Goal: Information Seeking & Learning: Learn about a topic

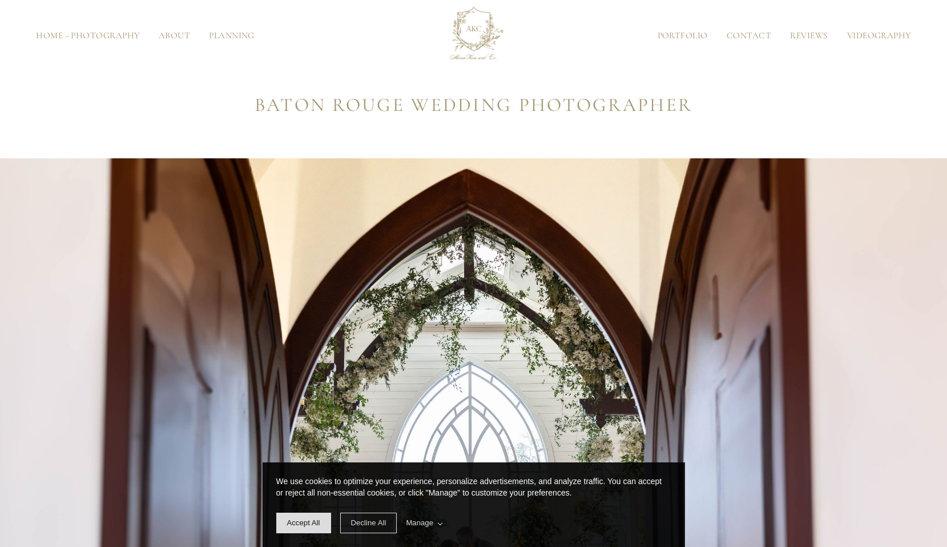
click at [702, 45] on div "Home - Photography About About the Owner Meet the Team Planning Portfolio Conta…" at bounding box center [474, 36] width 876 height 63
click at [683, 35] on link "Portfolio" at bounding box center [682, 35] width 69 height 9
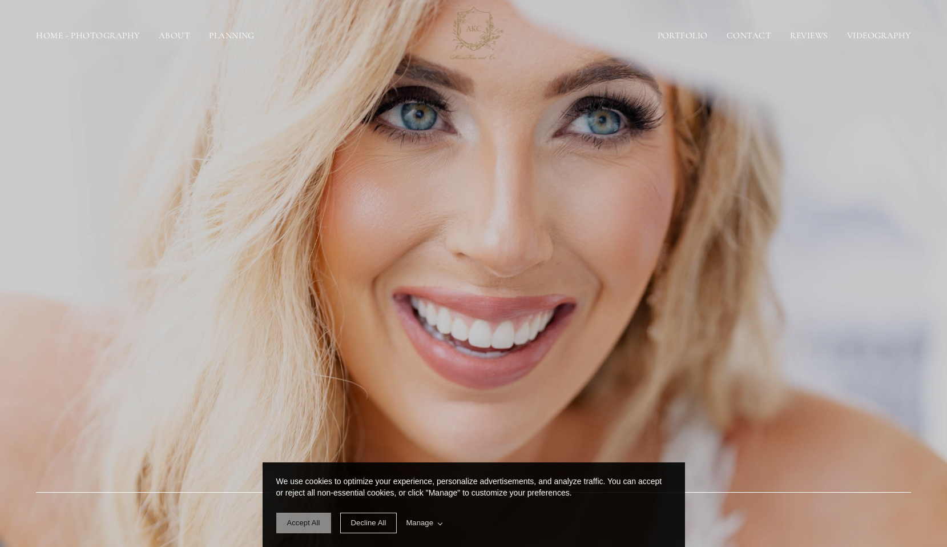
drag, startPoint x: 300, startPoint y: 516, endPoint x: 323, endPoint y: 512, distance: 22.6
click at [300, 516] on span "Accept All" at bounding box center [303, 522] width 55 height 21
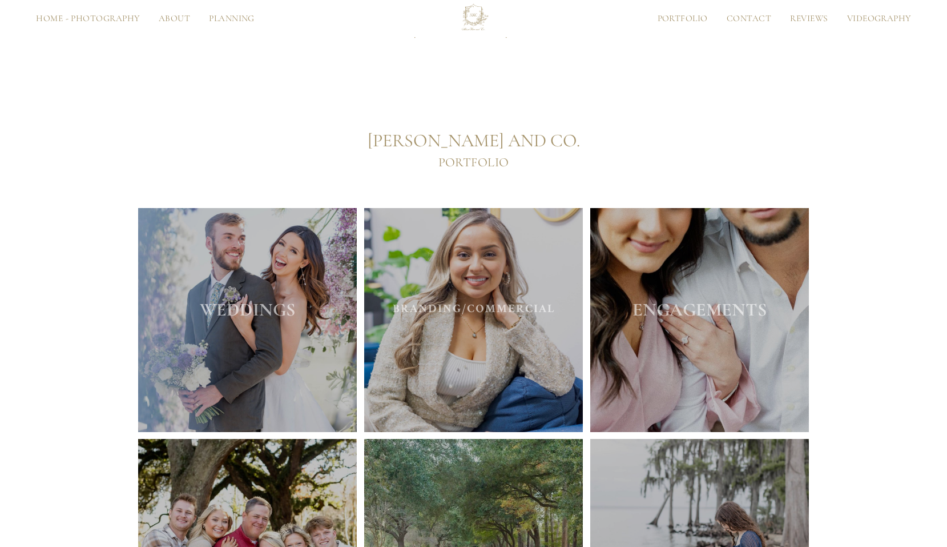
scroll to position [579, 0]
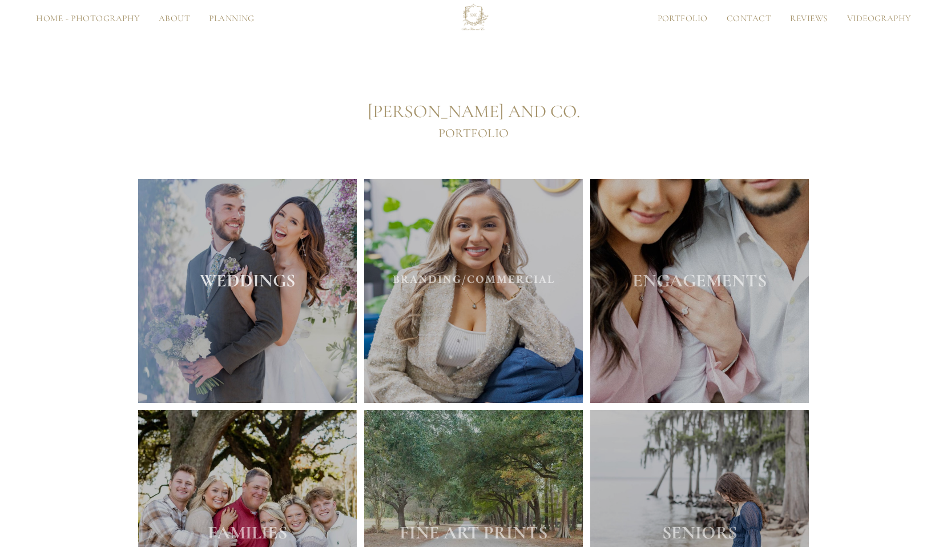
click at [220, 282] on strong "WEDDINGS" at bounding box center [247, 280] width 95 height 22
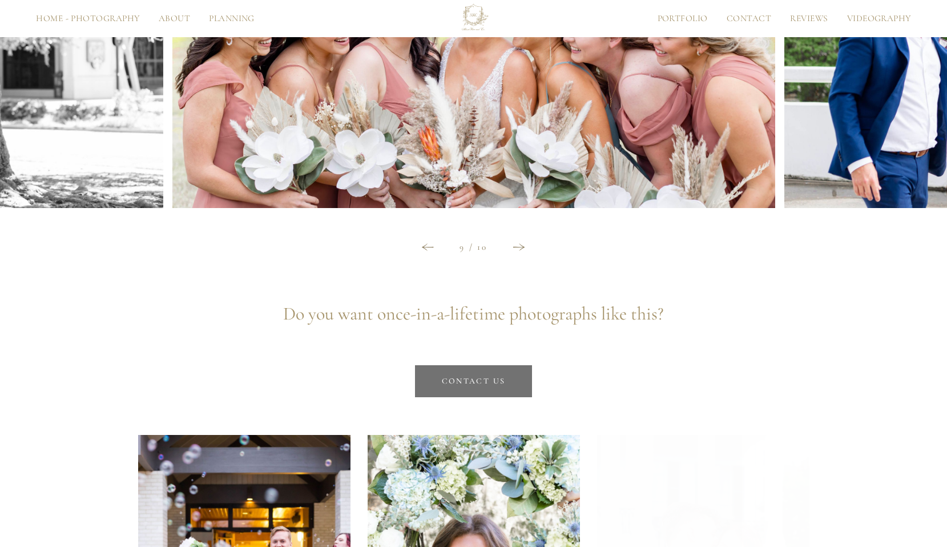
scroll to position [11103, 0]
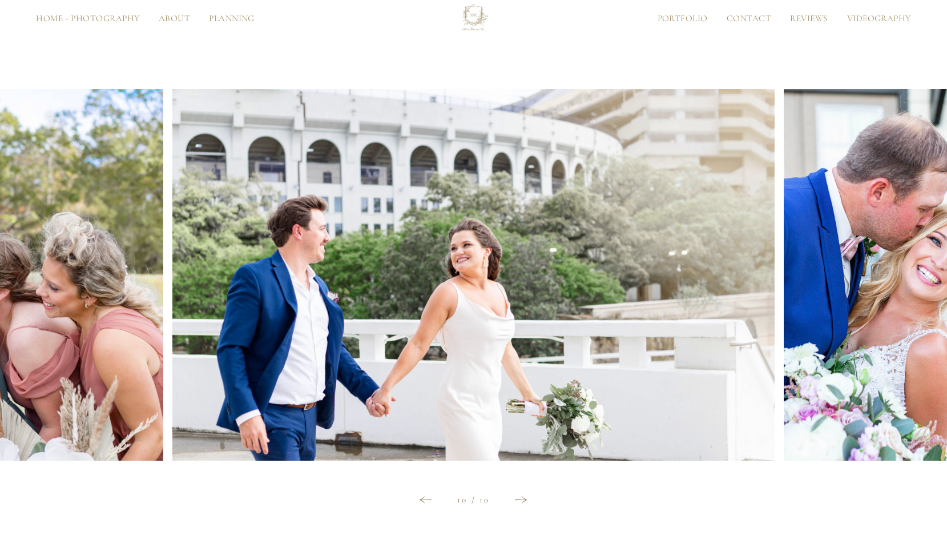
click at [513, 500] on div at bounding box center [521, 499] width 35 height 30
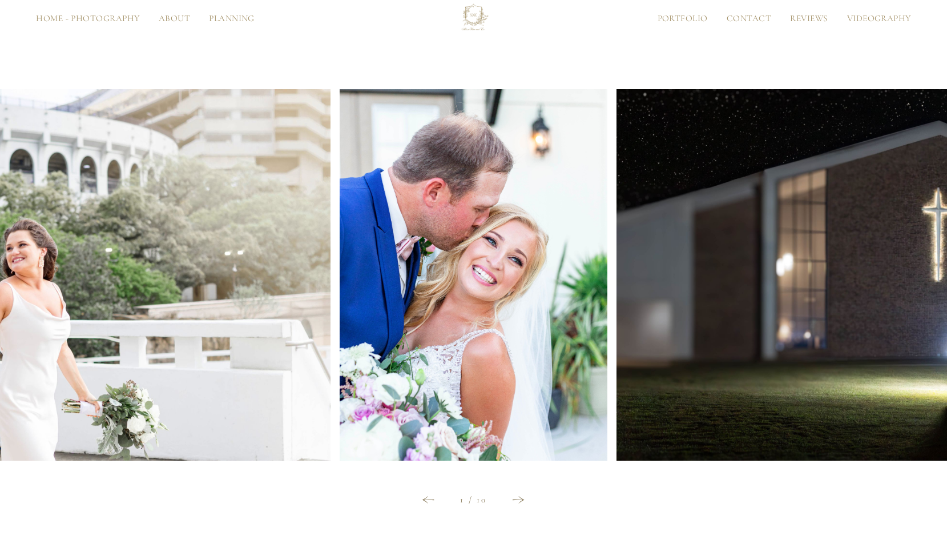
click at [505, 506] on div at bounding box center [518, 499] width 35 height 30
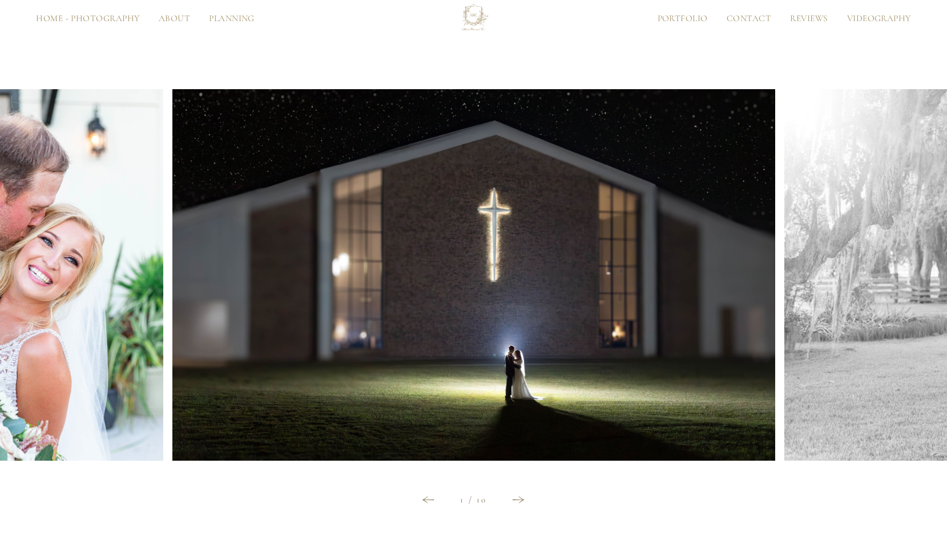
click at [522, 501] on icon at bounding box center [519, 499] width 12 height 7
click at [519, 497] on icon at bounding box center [519, 499] width 12 height 7
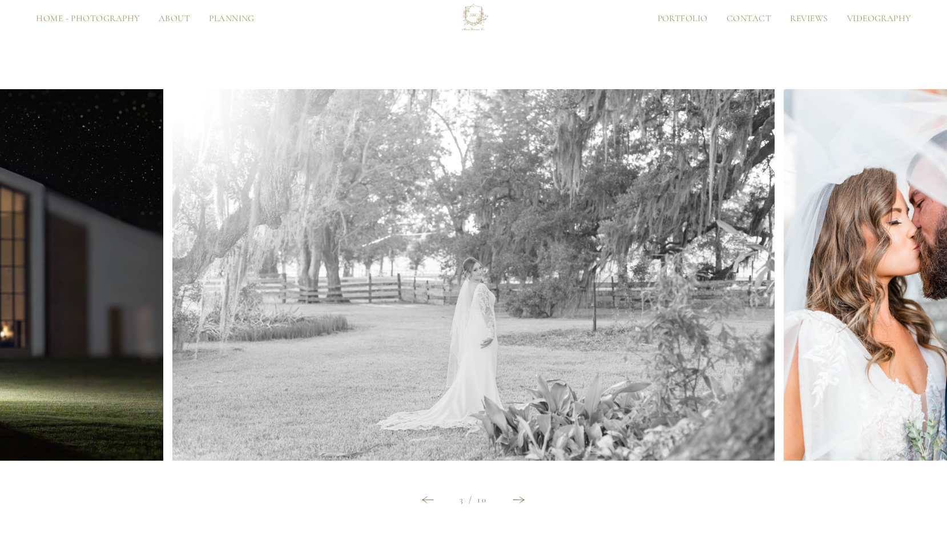
click at [519, 503] on icon at bounding box center [519, 499] width 12 height 7
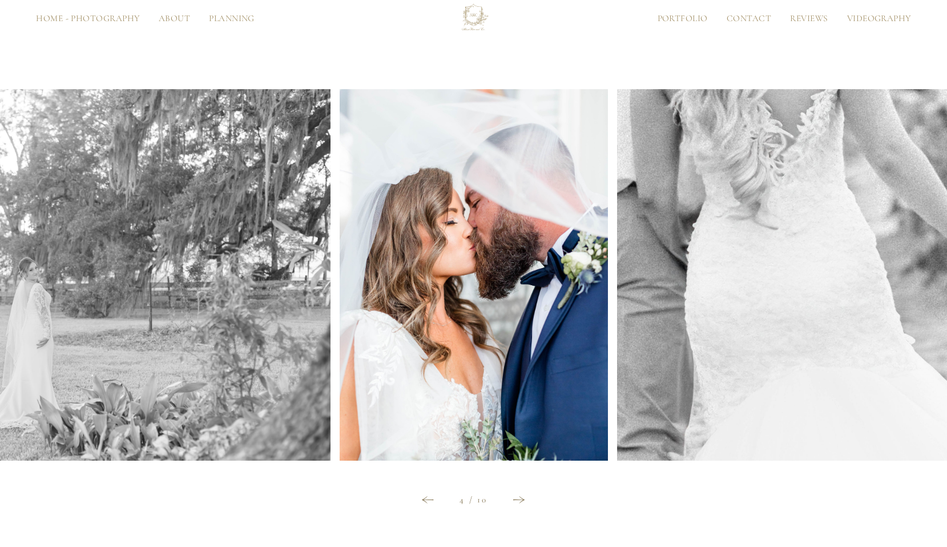
click at [508, 499] on div at bounding box center [519, 499] width 35 height 30
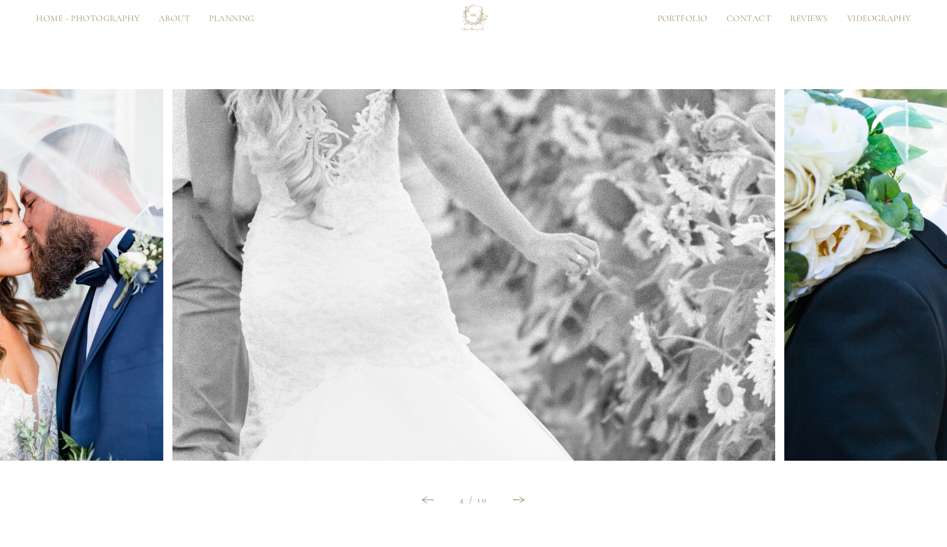
click at [512, 499] on div at bounding box center [519, 499] width 35 height 30
click at [519, 492] on div at bounding box center [519, 499] width 35 height 30
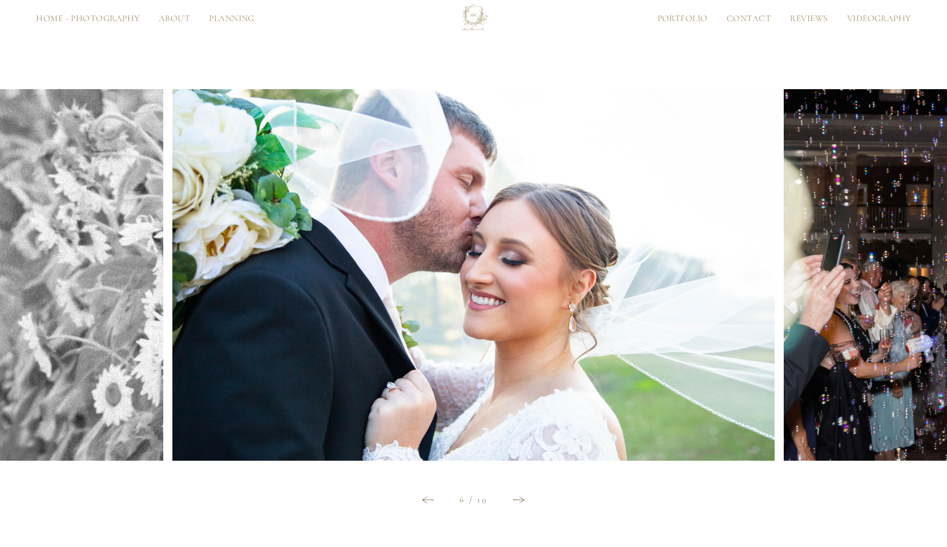
click at [179, 25] on div "Home - Photography About About the Owner Meet the Team Planning Portfolio Conta…" at bounding box center [474, 18] width 876 height 31
click at [179, 22] on link "About" at bounding box center [174, 18] width 50 height 9
